Goal: Transaction & Acquisition: Purchase product/service

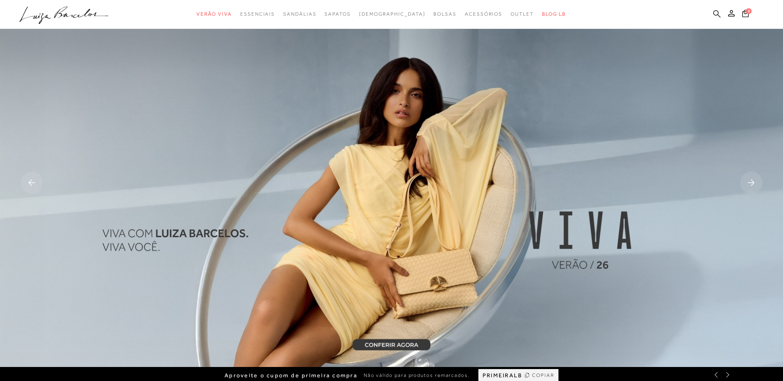
click at [718, 15] on icon at bounding box center [716, 13] width 7 height 7
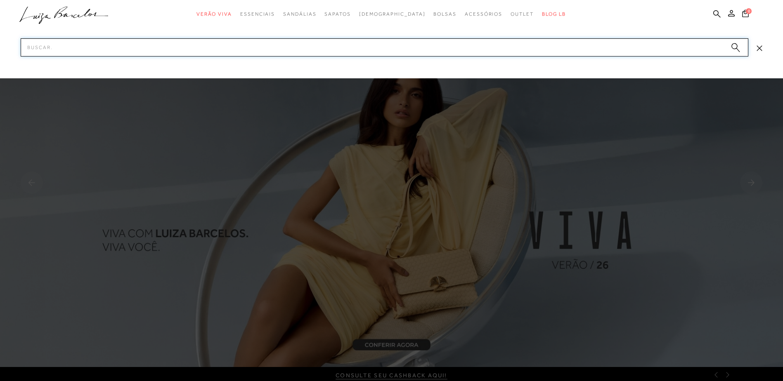
click at [703, 47] on input "Pesquisar" at bounding box center [385, 47] width 728 height 18
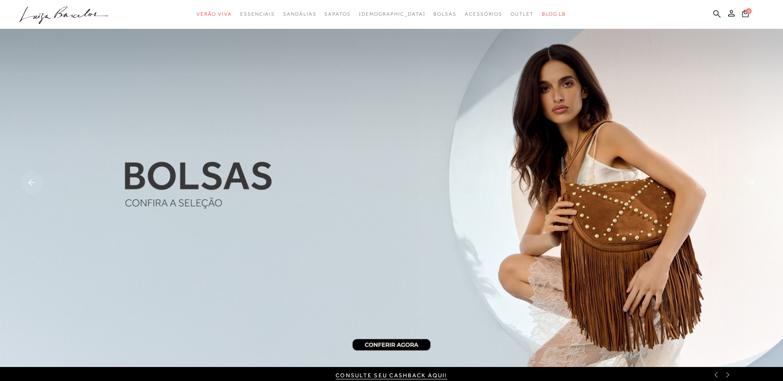
click at [716, 9] on ul ".a{fill-rule:evenodd;} Verão Viva Em alta Favoritos das Influenciadoras Apostas…" at bounding box center [385, 14] width 732 height 15
click at [716, 13] on icon at bounding box center [716, 14] width 7 height 8
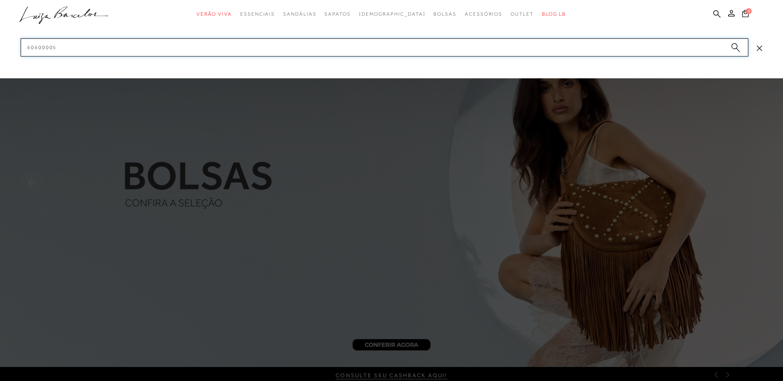
click at [705, 47] on input "60600005" at bounding box center [385, 47] width 728 height 18
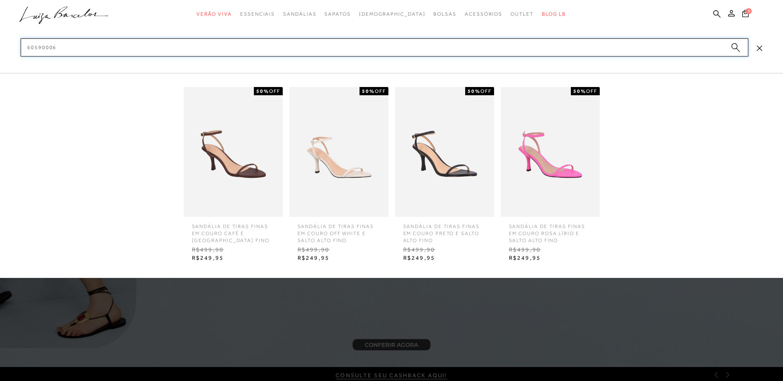
type input "60590006"
click at [215, 179] on img at bounding box center [233, 152] width 99 height 130
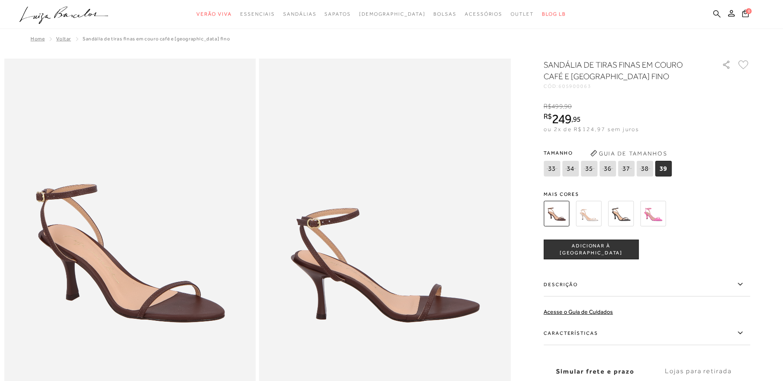
click at [720, 12] on icon at bounding box center [716, 14] width 7 height 8
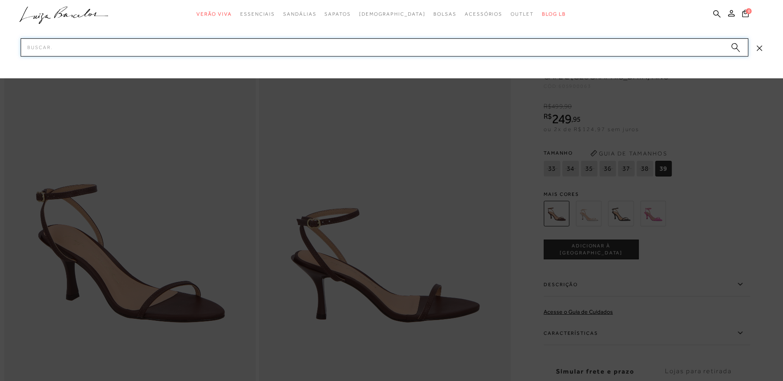
click at [678, 47] on input "Pesquisar" at bounding box center [385, 47] width 728 height 18
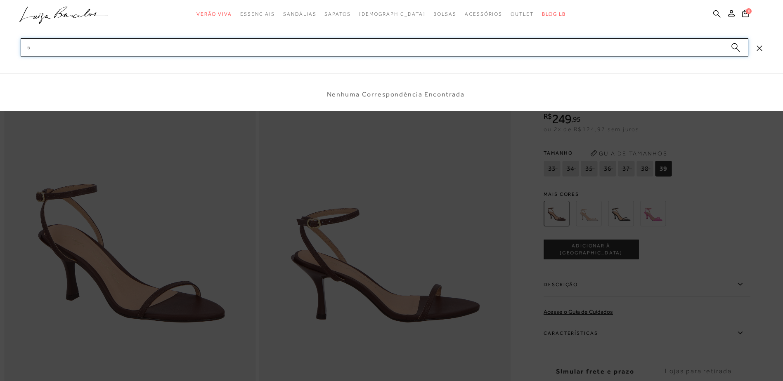
type input "6"
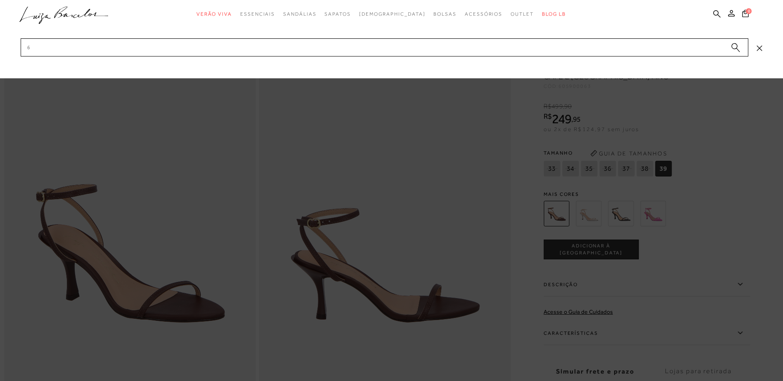
click at [450, 263] on div at bounding box center [391, 190] width 783 height 381
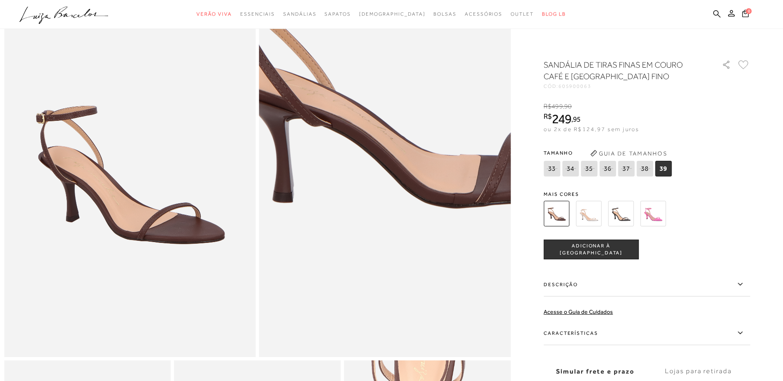
scroll to position [83, 0]
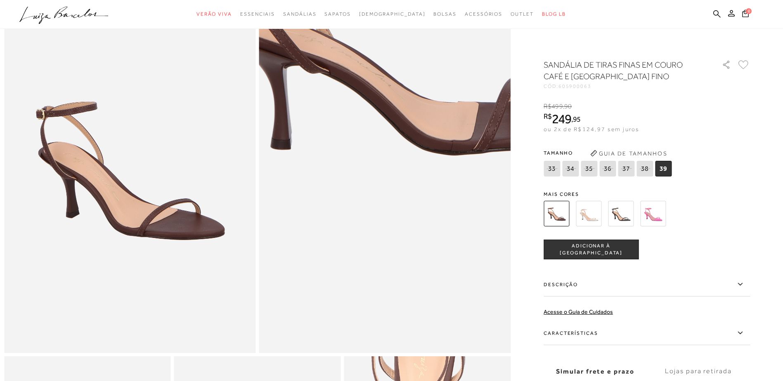
click at [363, 329] on img at bounding box center [407, 4] width 503 height 755
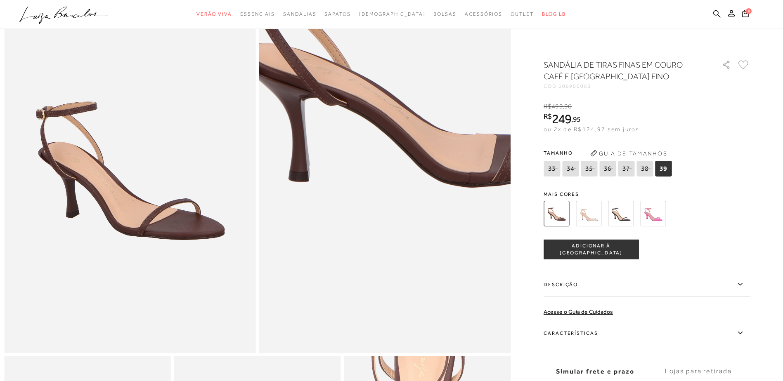
click at [345, 296] on img at bounding box center [426, 36] width 503 height 755
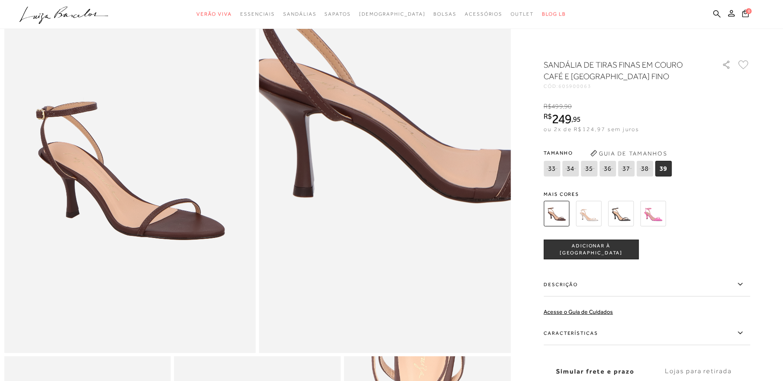
click at [340, 281] on img at bounding box center [430, 52] width 503 height 755
